Goal: Task Accomplishment & Management: Use online tool/utility

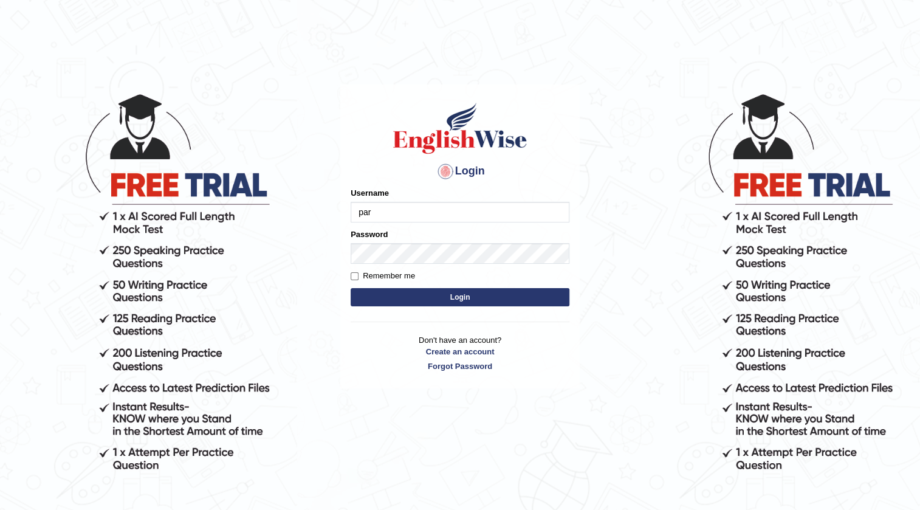
type input "parbhasni"
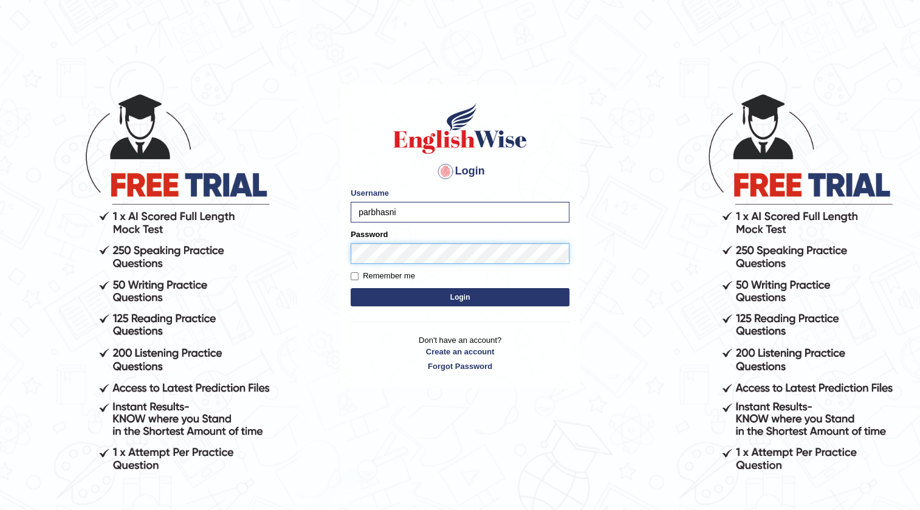
click at [351, 288] on button "Login" at bounding box center [460, 297] width 219 height 18
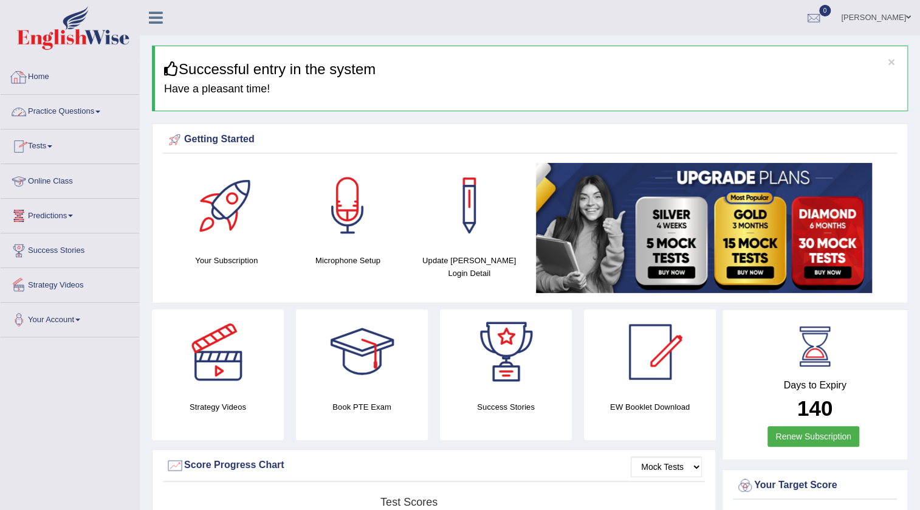
click at [47, 145] on link "Tests" at bounding box center [70, 144] width 139 height 30
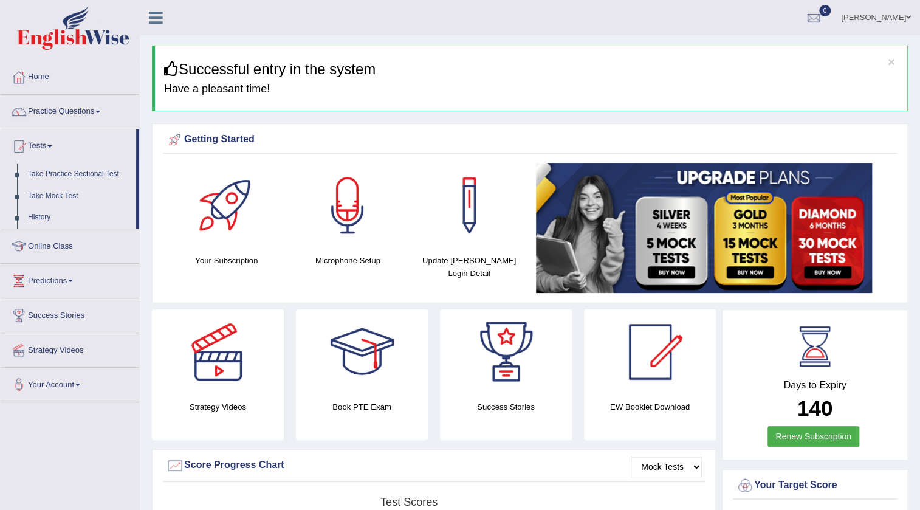
click at [61, 196] on link "Take Mock Test" at bounding box center [79, 196] width 114 height 22
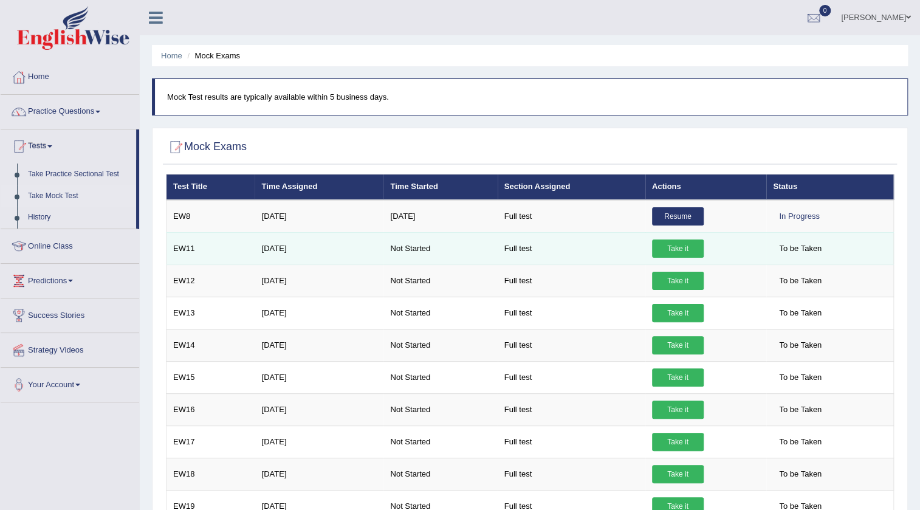
click at [671, 244] on link "Take it" at bounding box center [678, 248] width 52 height 18
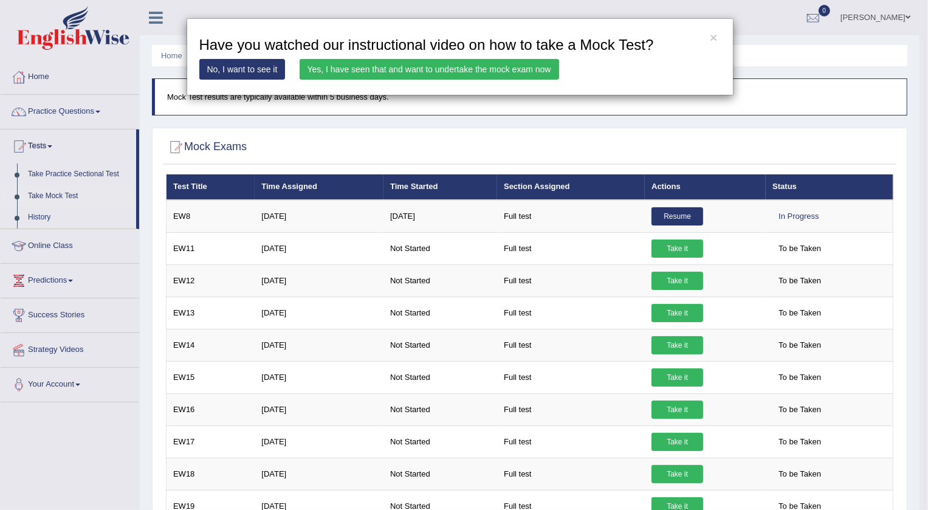
click at [401, 71] on link "Yes, I have seen that and want to undertake the mock exam now" at bounding box center [430, 69] width 260 height 21
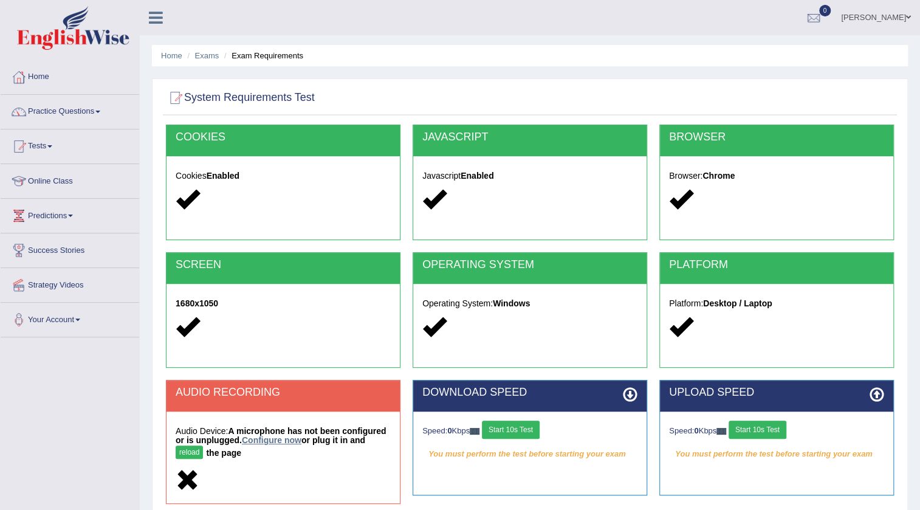
click at [280, 436] on link "Configure now" at bounding box center [272, 440] width 60 height 10
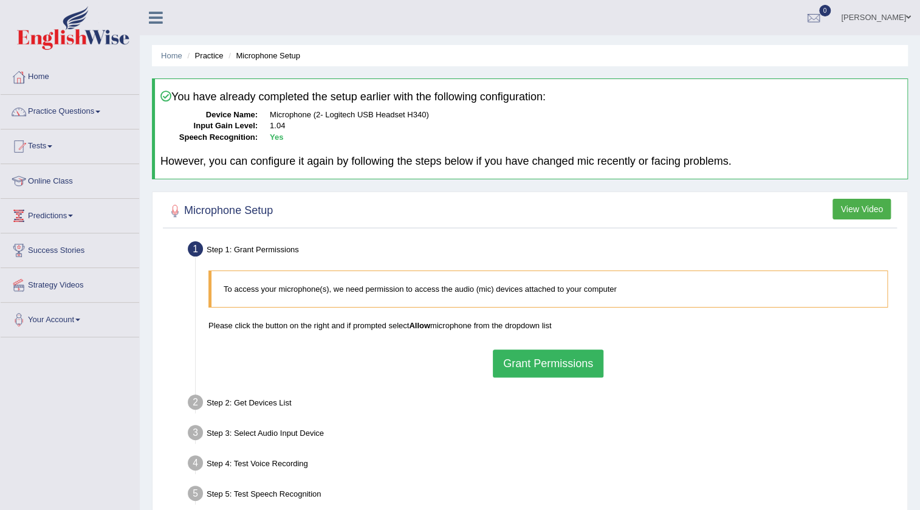
click at [529, 354] on button "Grant Permissions" at bounding box center [548, 364] width 111 height 28
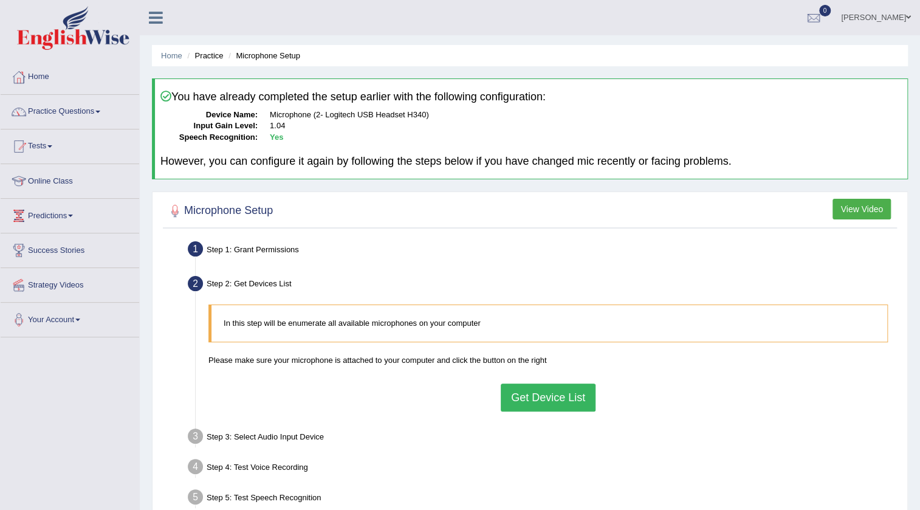
click at [543, 391] on button "Get Device List" at bounding box center [548, 398] width 95 height 28
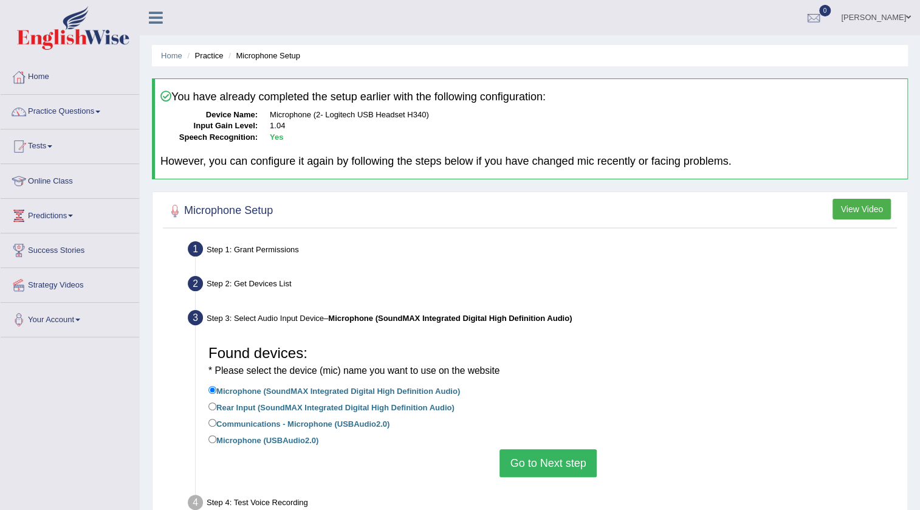
click at [548, 456] on button "Go to Next step" at bounding box center [548, 463] width 97 height 28
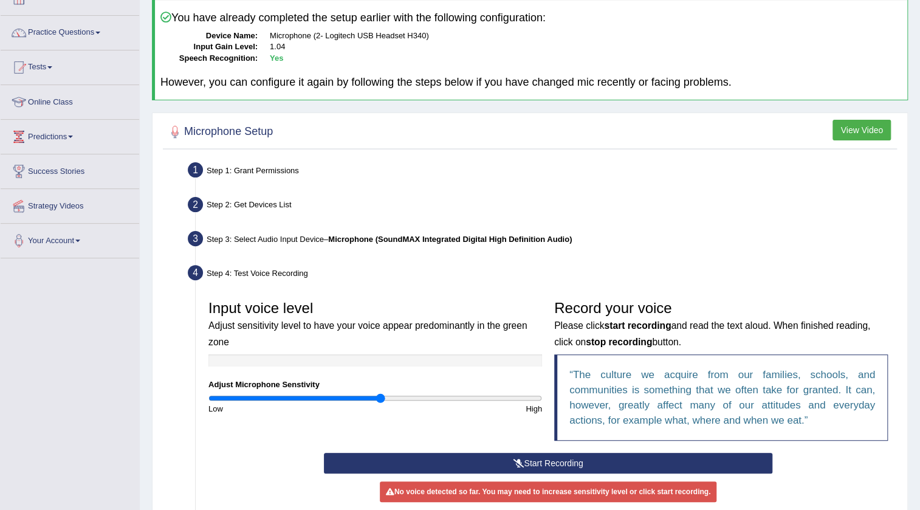
scroll to position [165, 0]
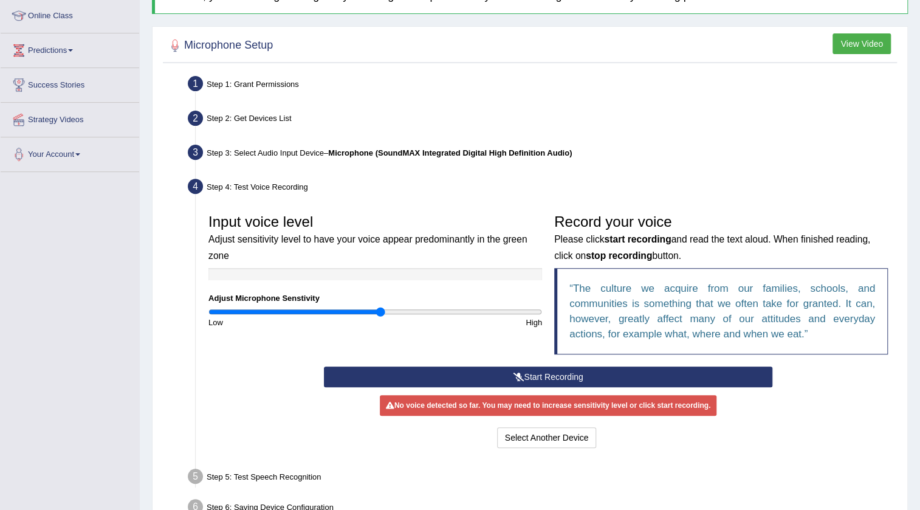
click at [546, 379] on button "Start Recording" at bounding box center [548, 377] width 449 height 21
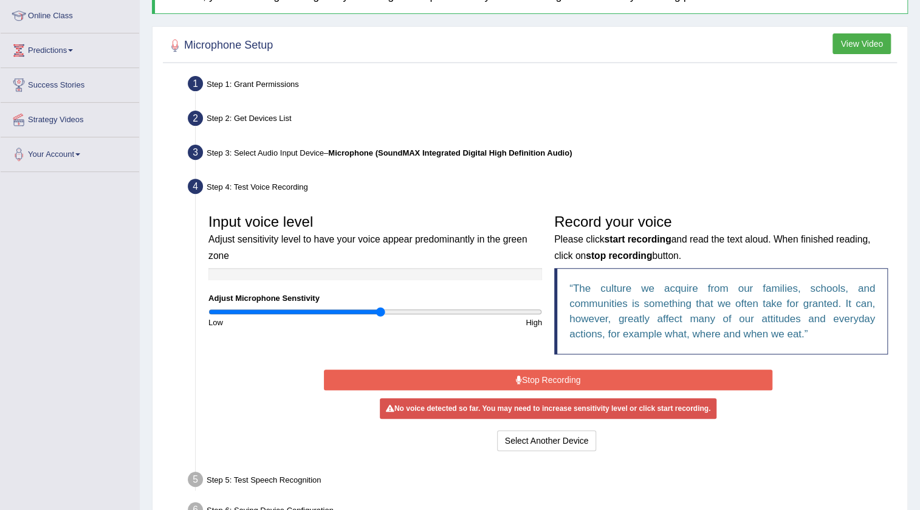
click at [546, 379] on button "Stop Recording" at bounding box center [548, 380] width 449 height 21
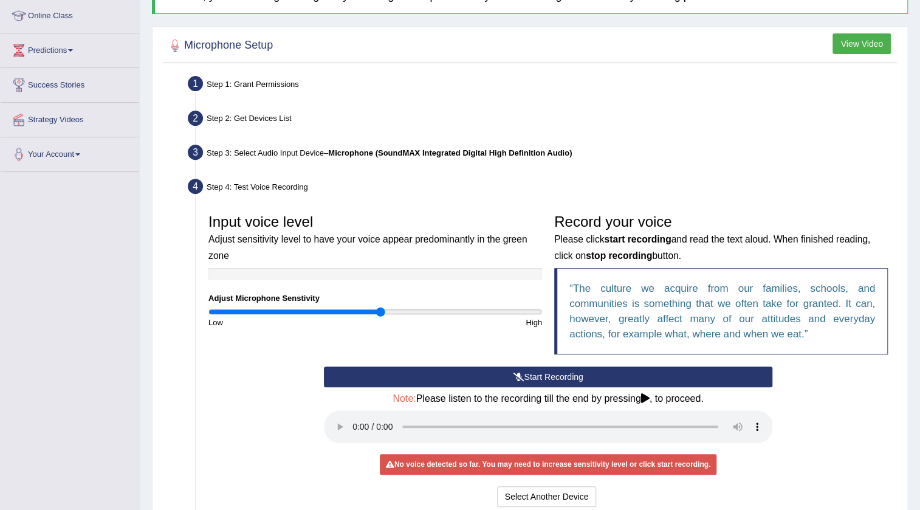
click at [370, 350] on div "Input voice level Adjust sensitivity level to have your voice appear predominan…" at bounding box center [548, 287] width 692 height 159
click at [634, 371] on button "Start Recording" at bounding box center [548, 377] width 449 height 21
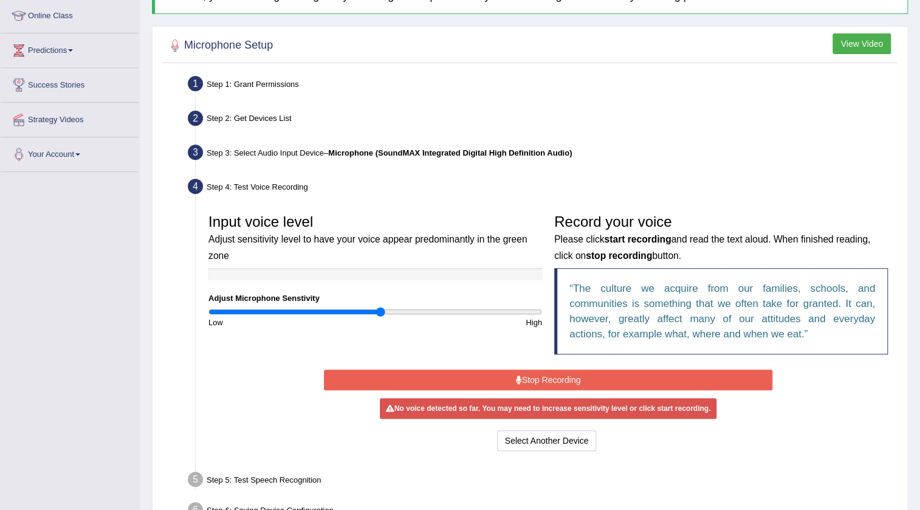
click at [634, 371] on button "Stop Recording" at bounding box center [548, 380] width 449 height 21
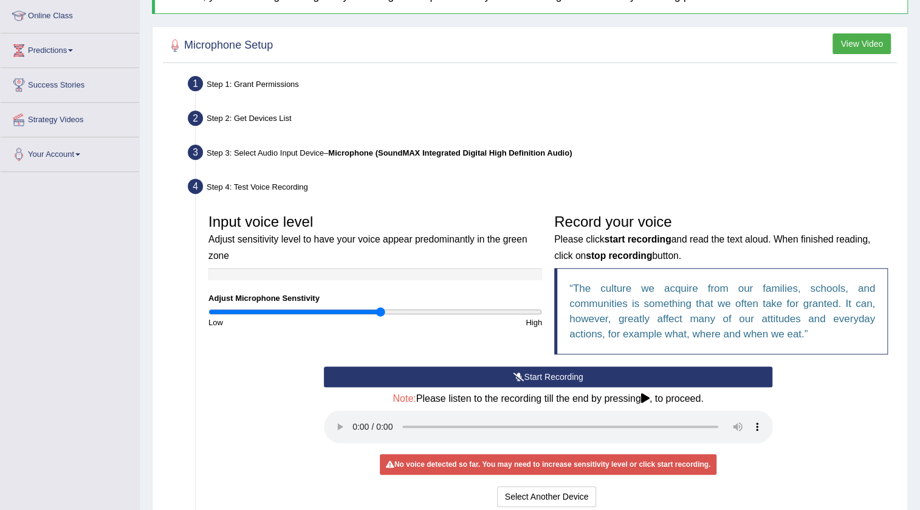
click at [571, 377] on button "Start Recording" at bounding box center [548, 377] width 449 height 21
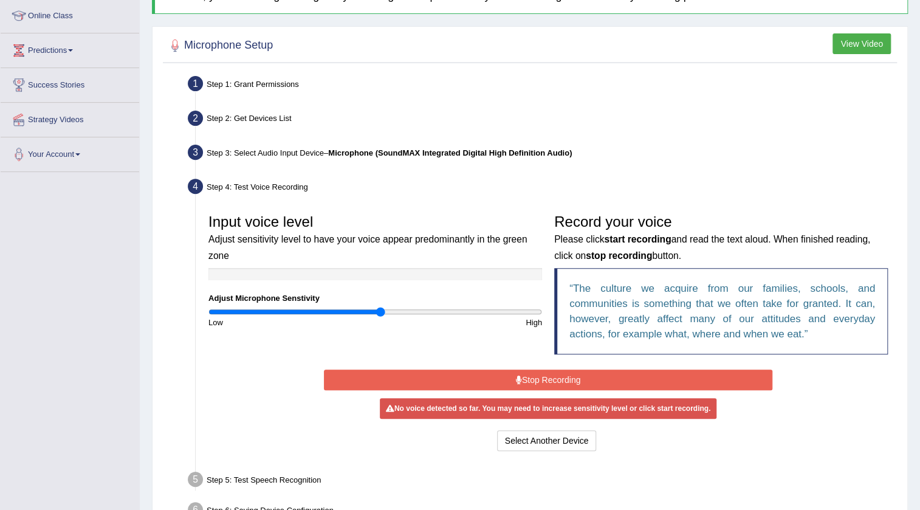
click at [571, 377] on button "Stop Recording" at bounding box center [548, 380] width 449 height 21
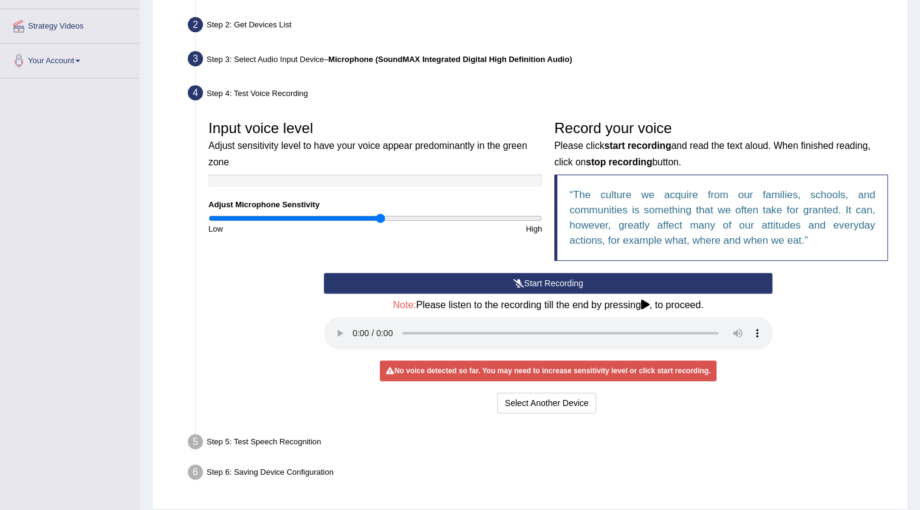
scroll to position [276, 0]
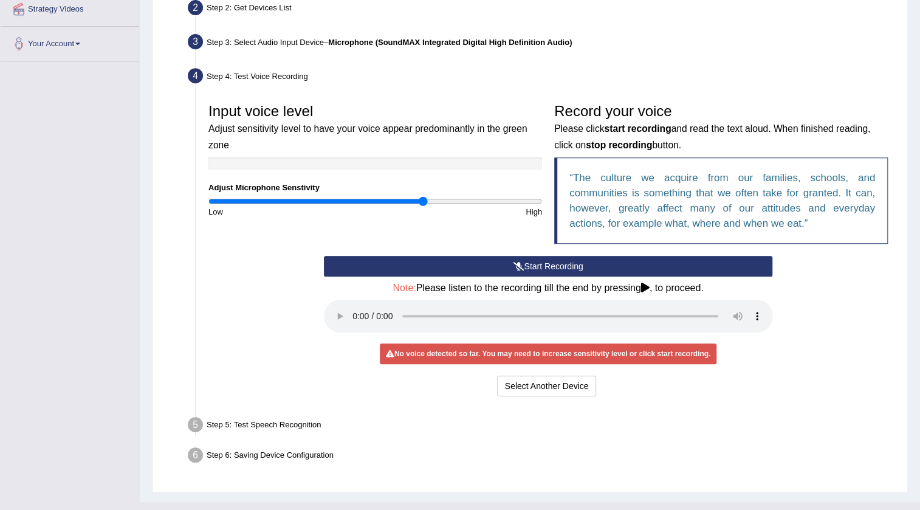
click at [422, 198] on input "range" at bounding box center [375, 201] width 334 height 10
click at [531, 264] on button "Start Recording" at bounding box center [548, 266] width 449 height 21
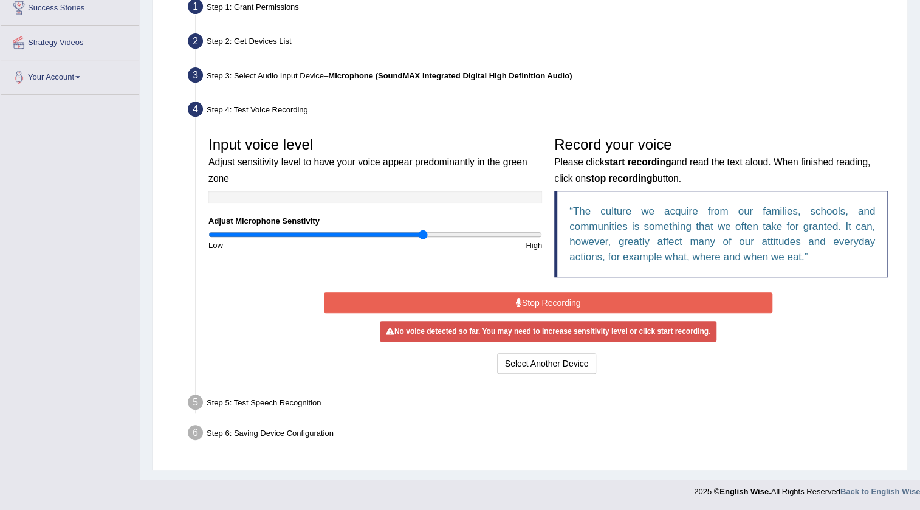
scroll to position [241, 0]
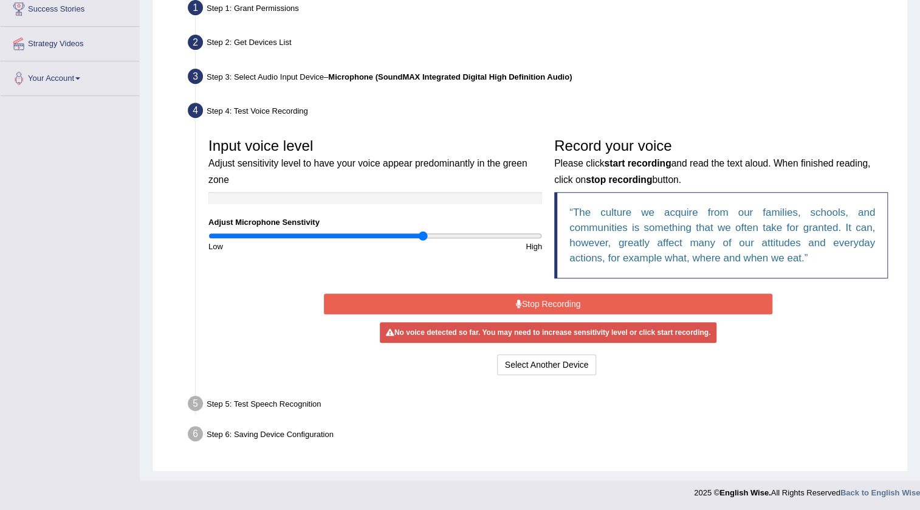
click at [570, 311] on button "Stop Recording" at bounding box center [548, 304] width 449 height 21
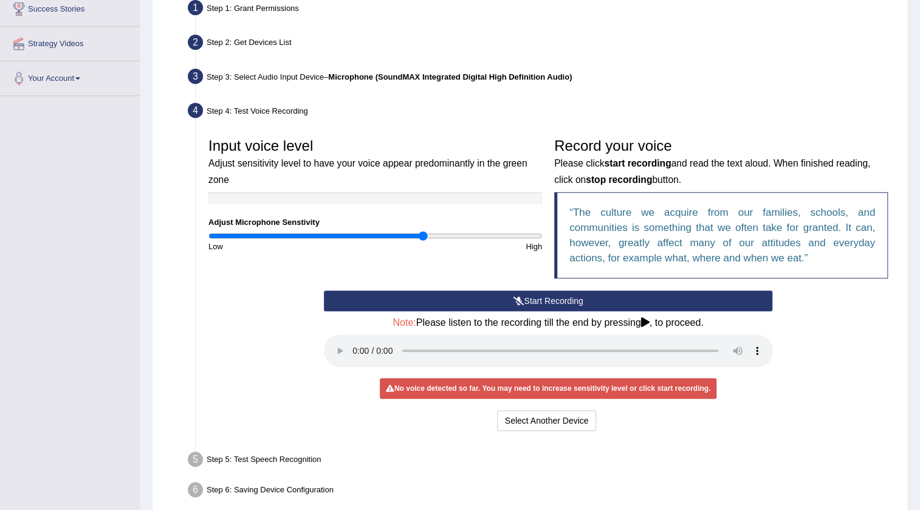
click at [525, 300] on button "Start Recording" at bounding box center [548, 301] width 449 height 21
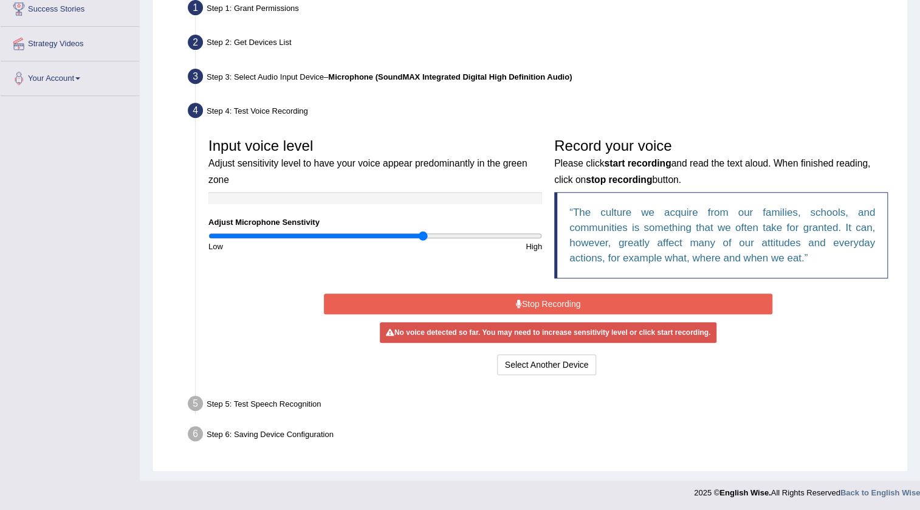
click at [525, 301] on button "Stop Recording" at bounding box center [548, 304] width 449 height 21
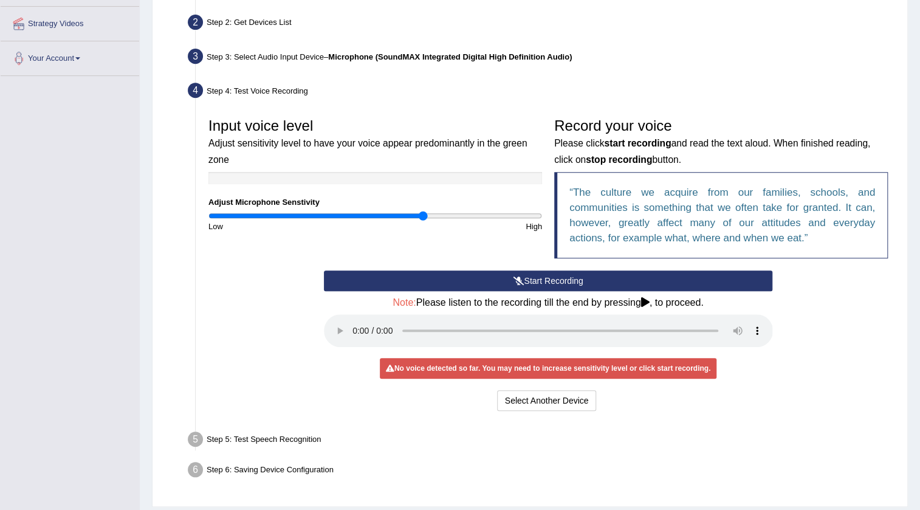
scroll to position [297, 0]
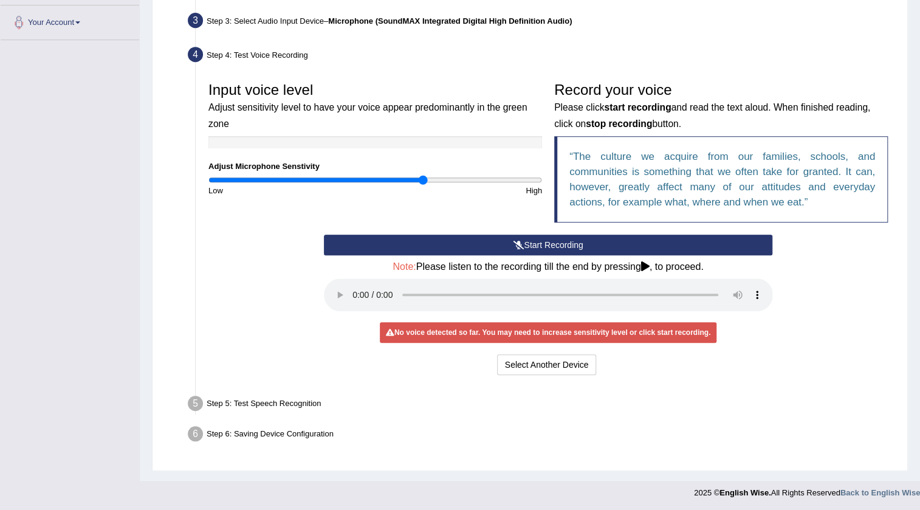
click at [554, 245] on button "Start Recording" at bounding box center [548, 245] width 449 height 21
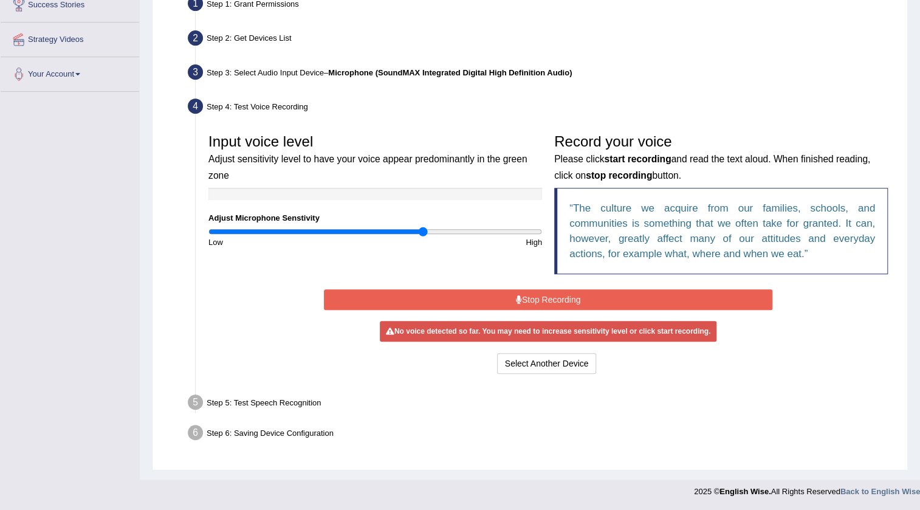
scroll to position [241, 0]
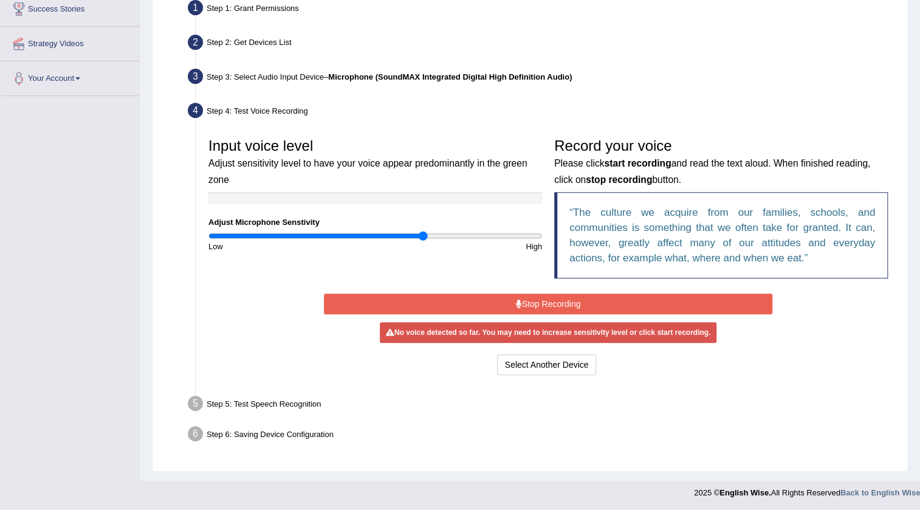
click at [568, 300] on button "Stop Recording" at bounding box center [548, 304] width 449 height 21
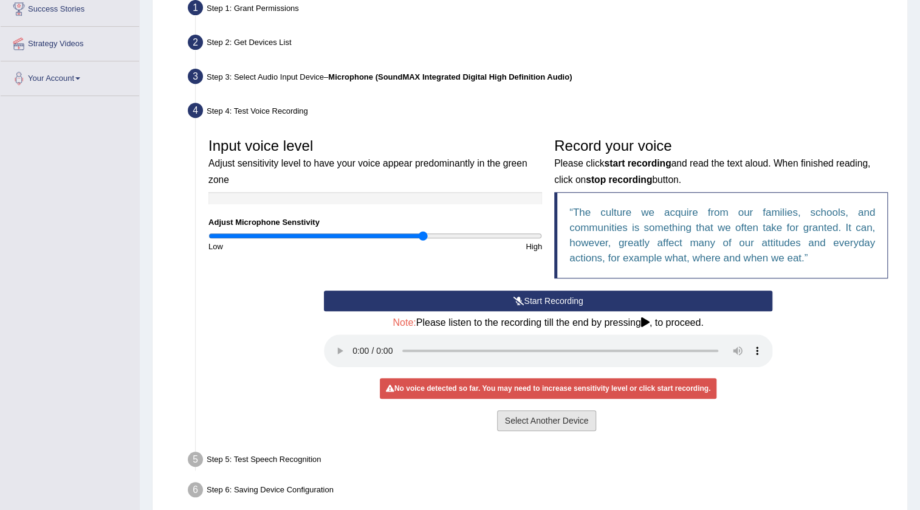
click at [586, 424] on button "Select Another Device" at bounding box center [547, 420] width 100 height 21
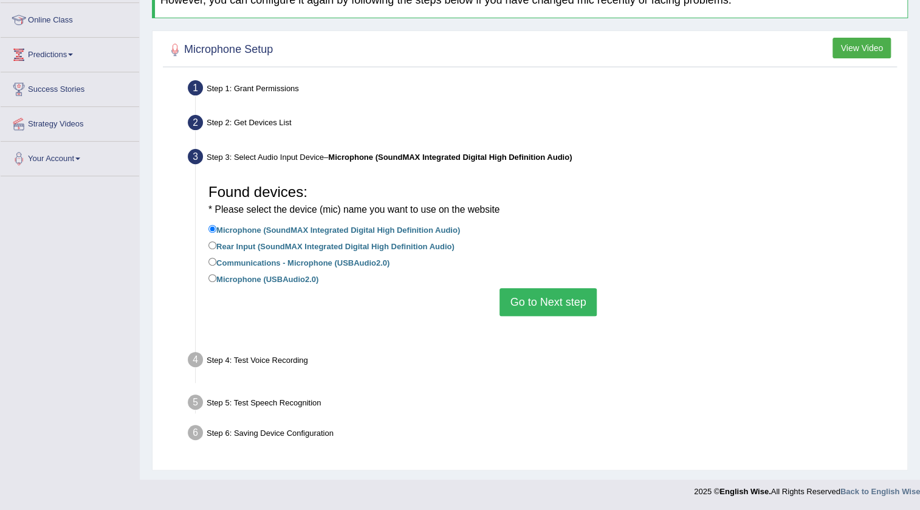
scroll to position [130, 0]
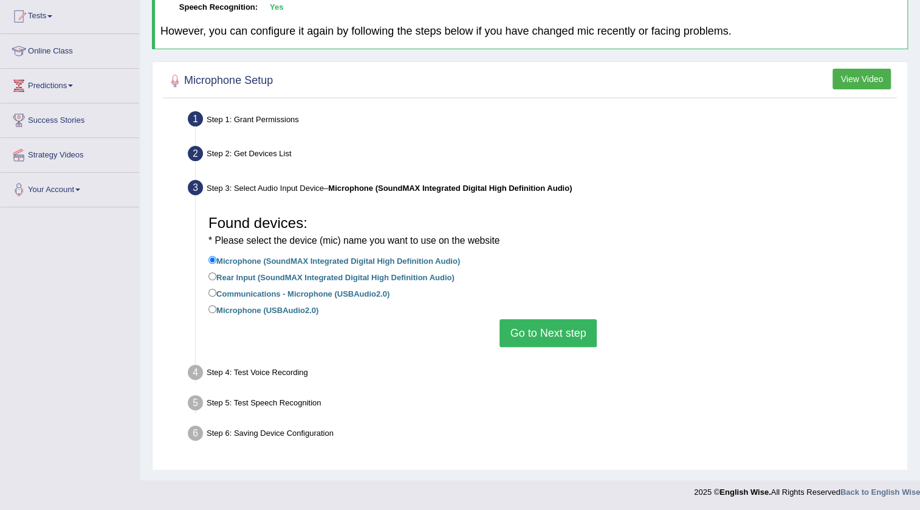
click at [546, 328] on button "Go to Next step" at bounding box center [548, 333] width 97 height 28
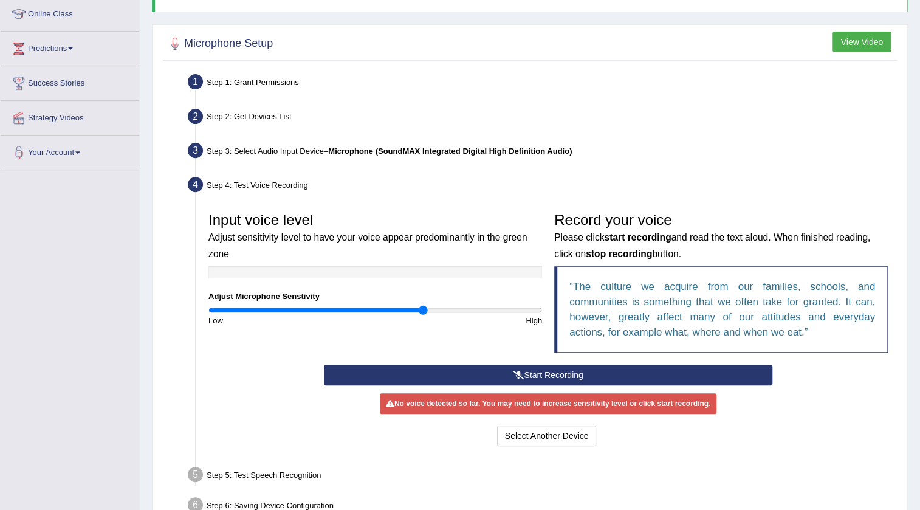
scroll to position [238, 0]
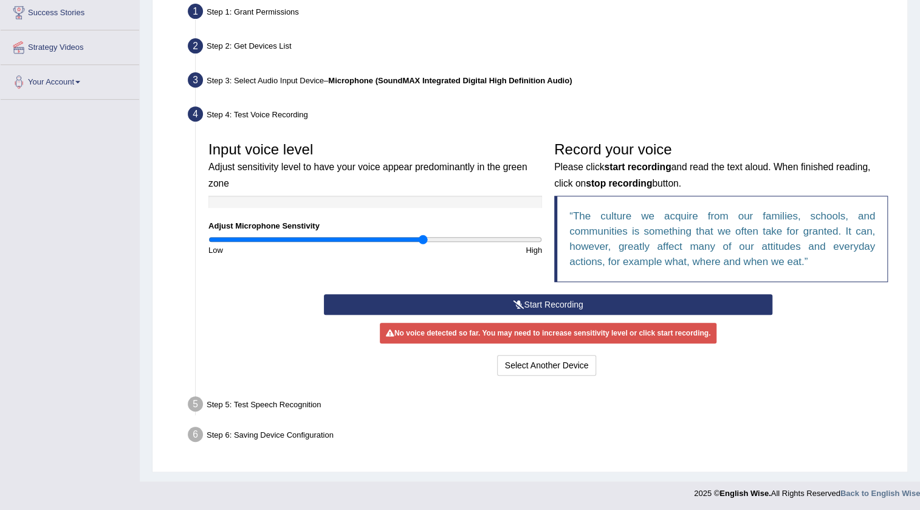
click at [595, 303] on button "Start Recording" at bounding box center [548, 304] width 449 height 21
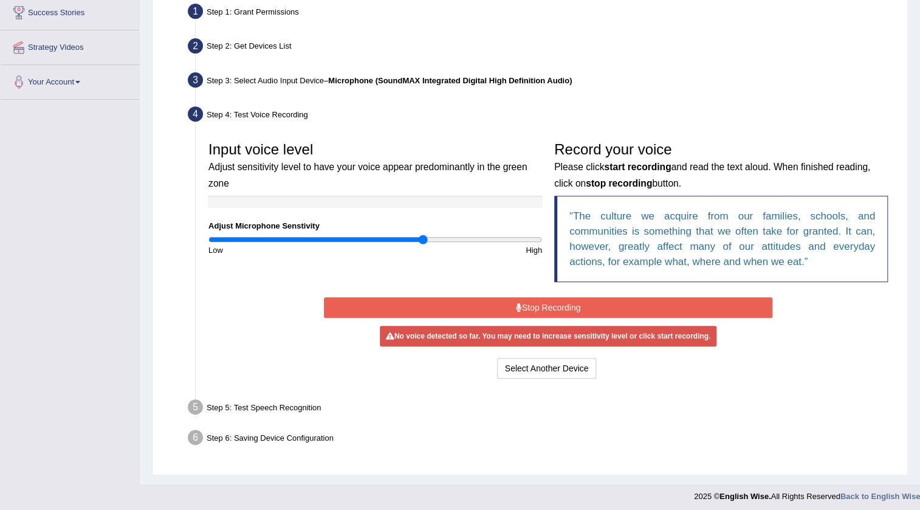
click at [595, 303] on button "Stop Recording" at bounding box center [548, 307] width 449 height 21
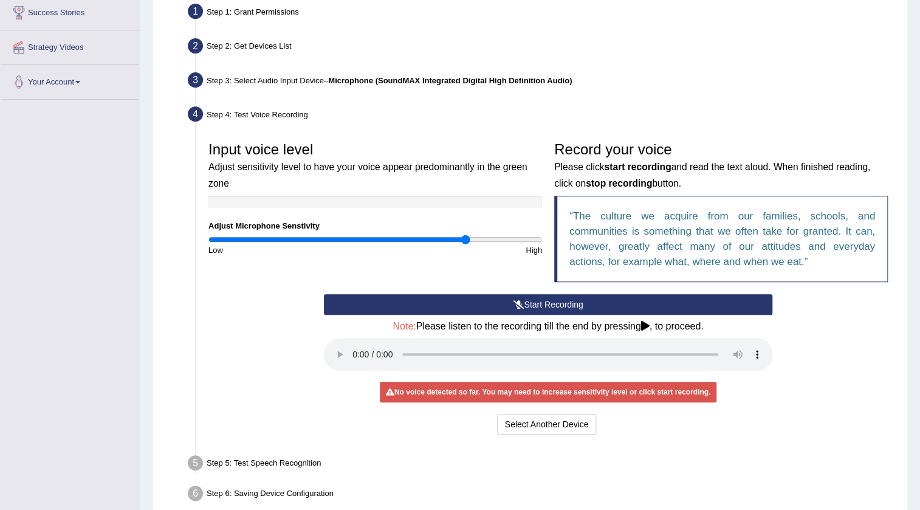
click at [463, 238] on input "range" at bounding box center [375, 240] width 334 height 10
click at [504, 301] on button "Start Recording" at bounding box center [548, 304] width 449 height 21
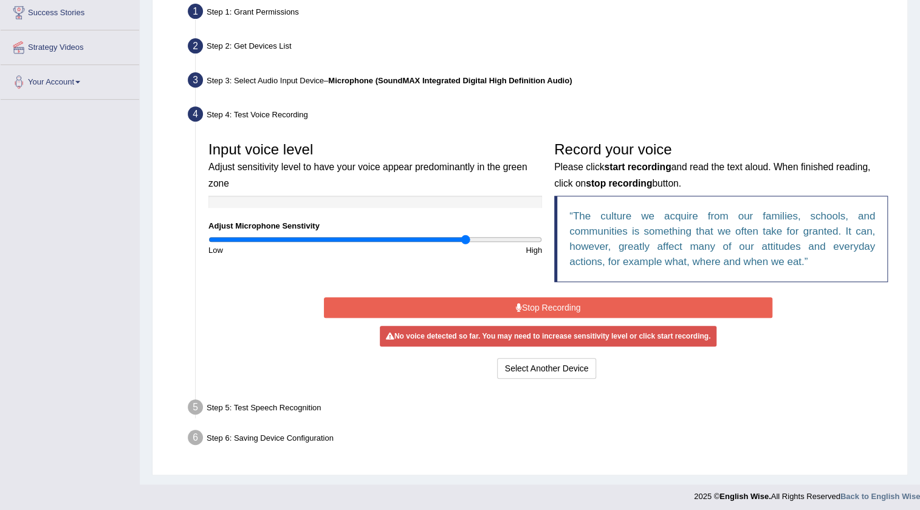
click at [630, 306] on button "Stop Recording" at bounding box center [548, 307] width 449 height 21
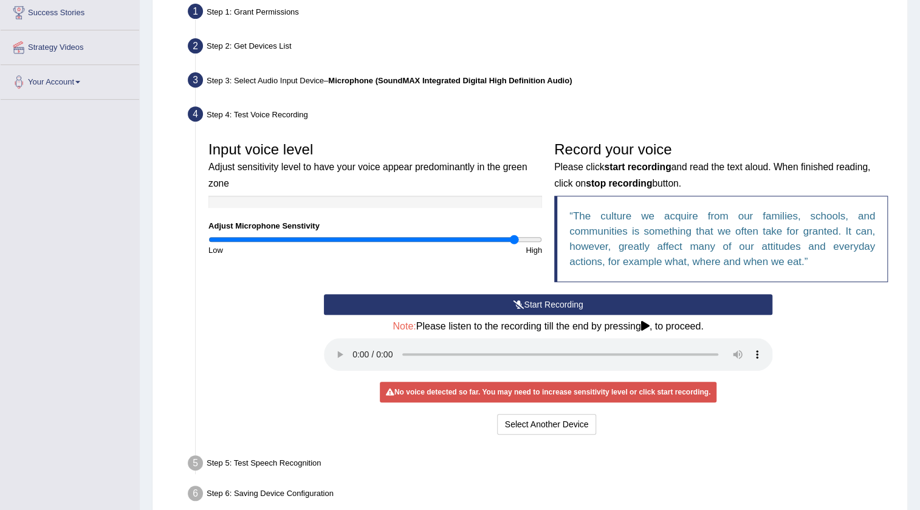
type input "1.86"
click at [515, 242] on input "range" at bounding box center [375, 240] width 334 height 10
click at [577, 301] on button "Start Recording" at bounding box center [548, 304] width 449 height 21
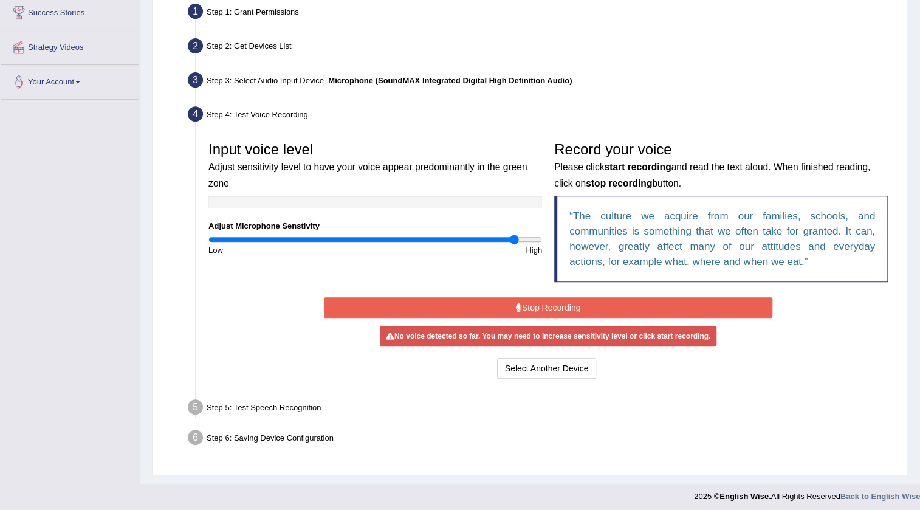
click at [666, 300] on button "Stop Recording" at bounding box center [548, 307] width 449 height 21
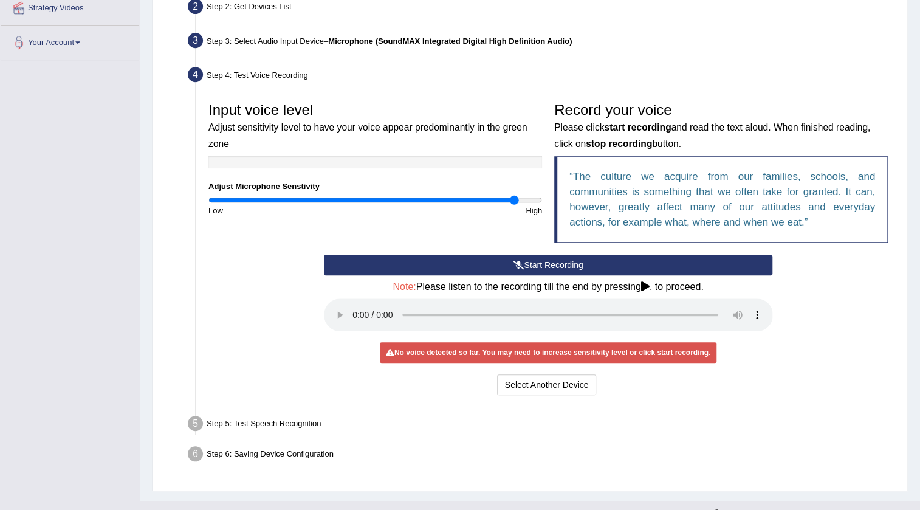
scroll to position [297, 0]
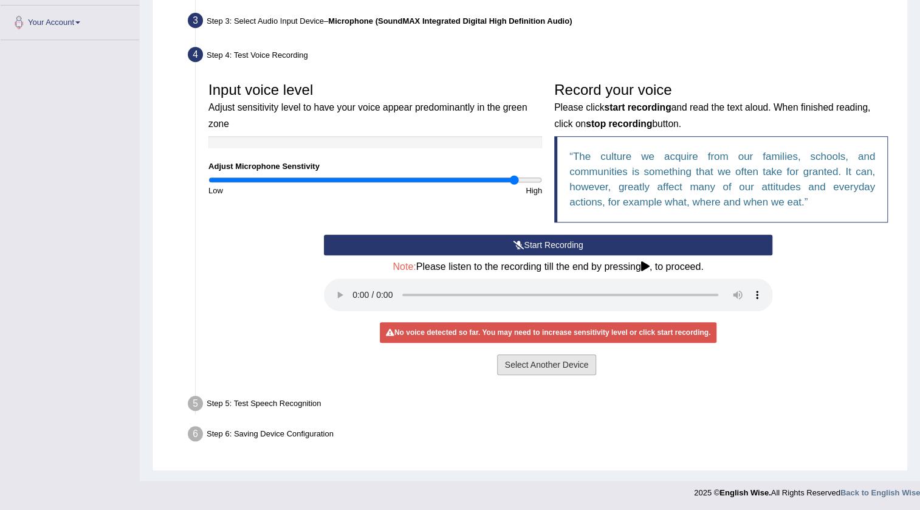
click at [564, 371] on button "Select Another Device" at bounding box center [547, 364] width 100 height 21
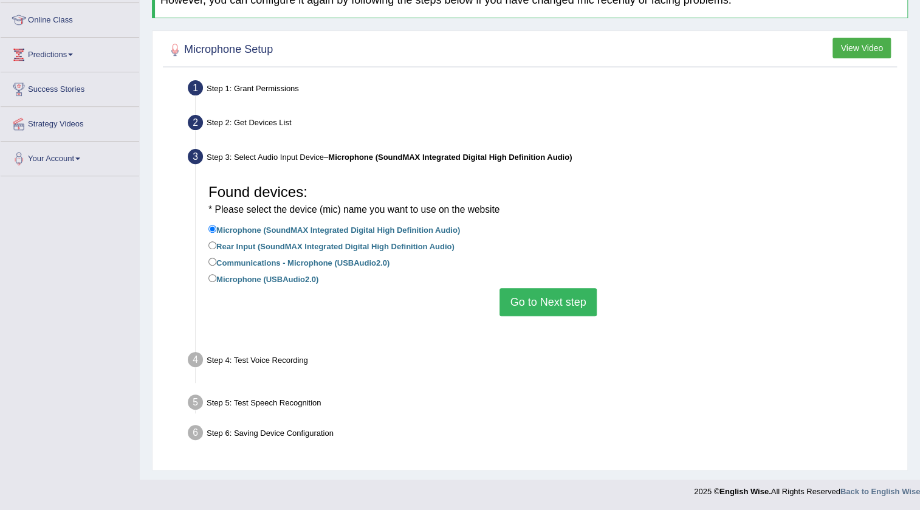
scroll to position [130, 0]
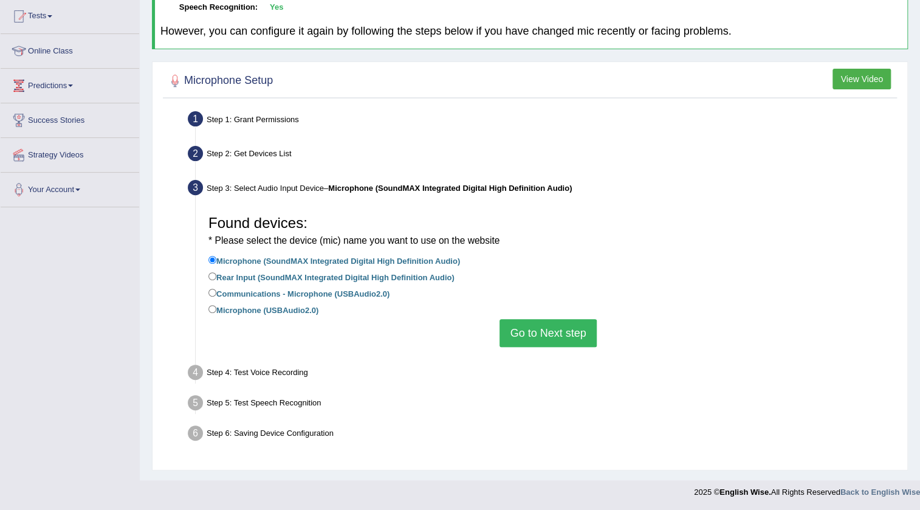
click at [559, 336] on button "Go to Next step" at bounding box center [548, 333] width 97 height 28
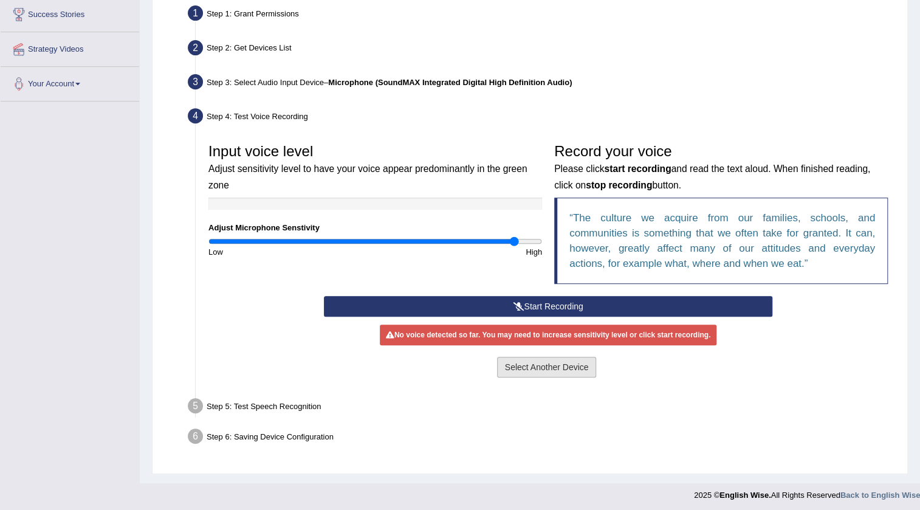
scroll to position [238, 0]
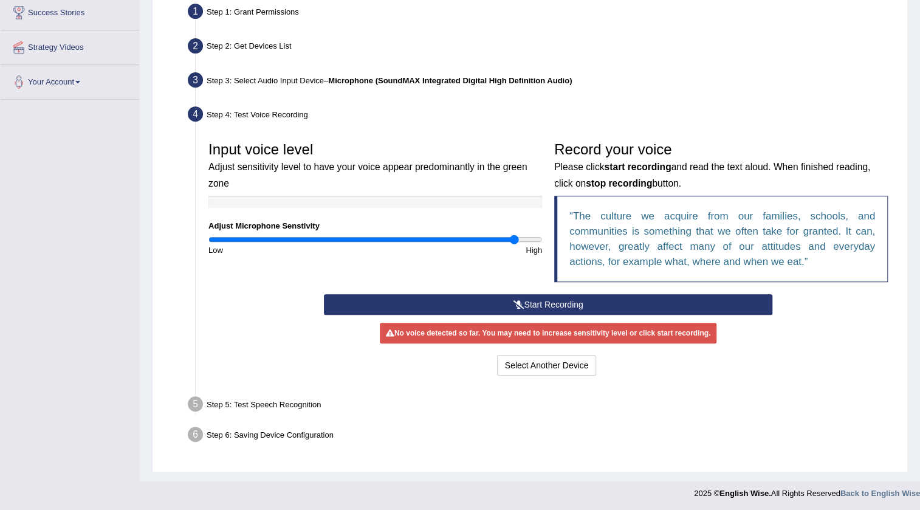
click at [560, 306] on button "Start Recording" at bounding box center [548, 304] width 449 height 21
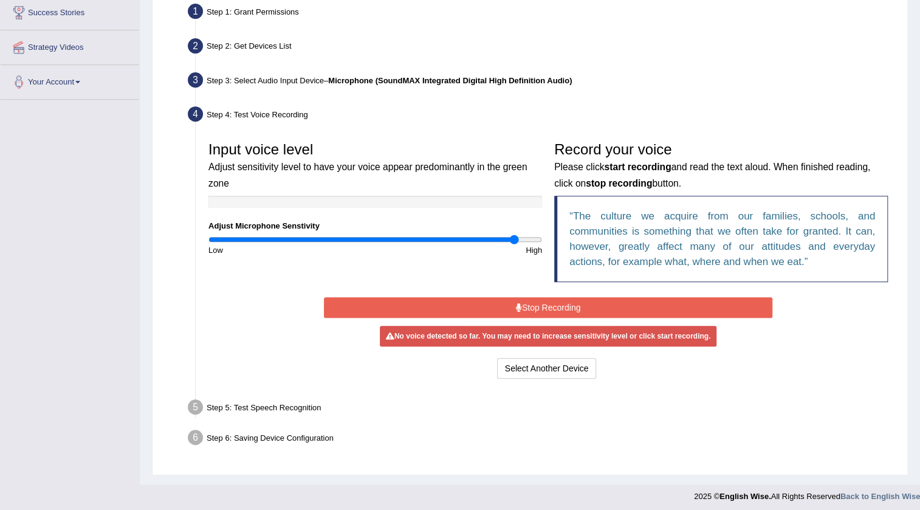
click at [560, 306] on button "Stop Recording" at bounding box center [548, 307] width 449 height 21
